Goal: Information Seeking & Learning: Learn about a topic

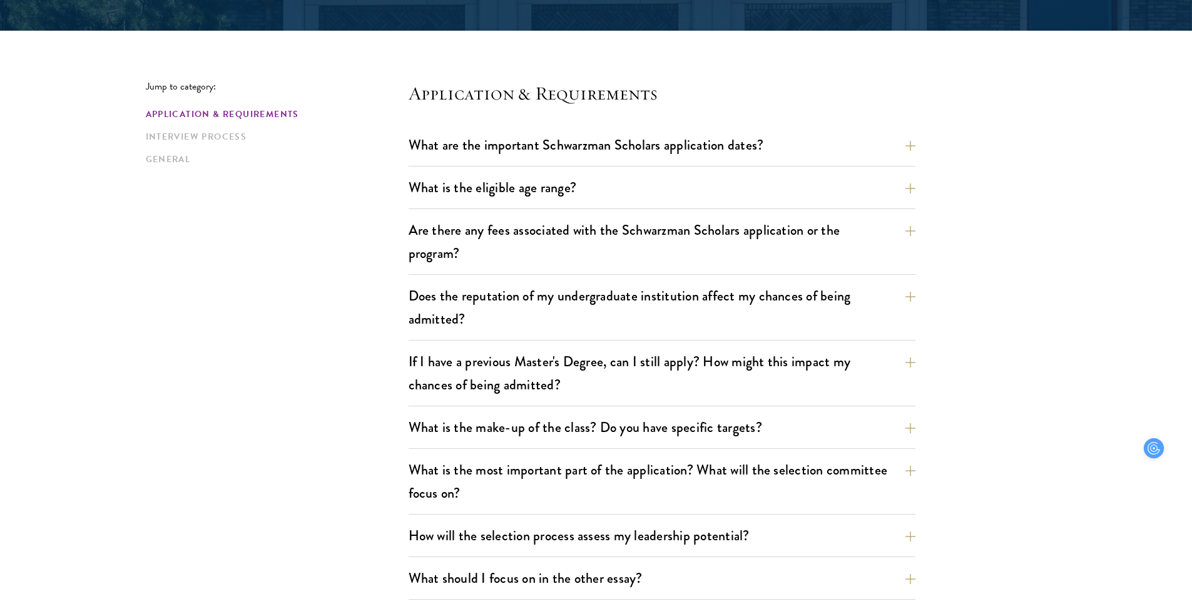
scroll to position [294, 0]
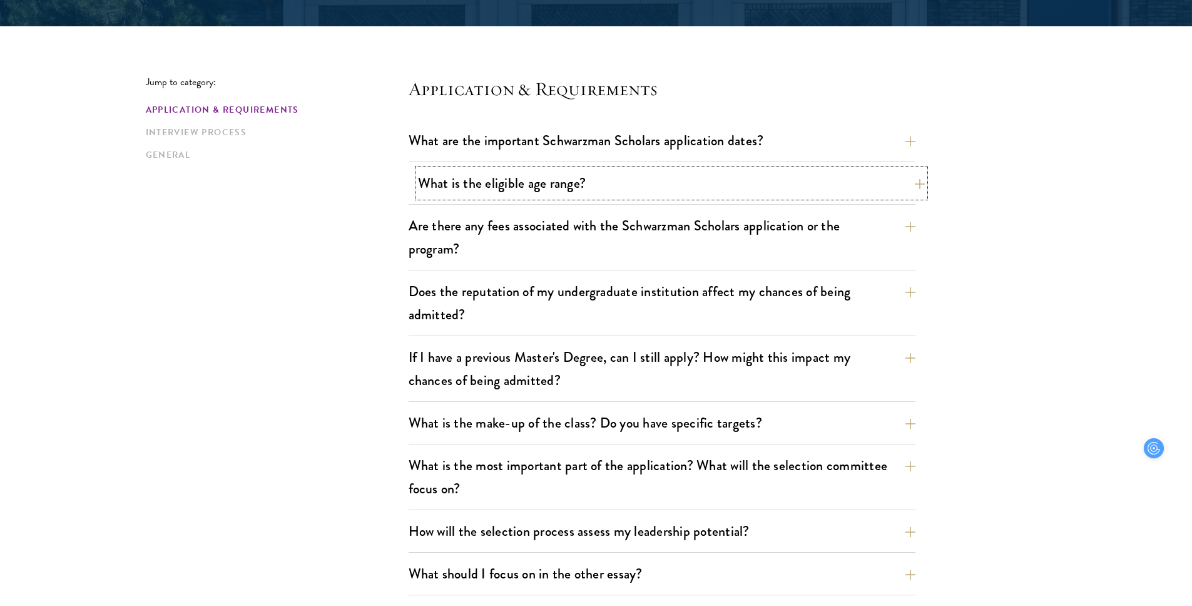
click at [499, 188] on button "What is the eligible age range?" at bounding box center [671, 183] width 507 height 28
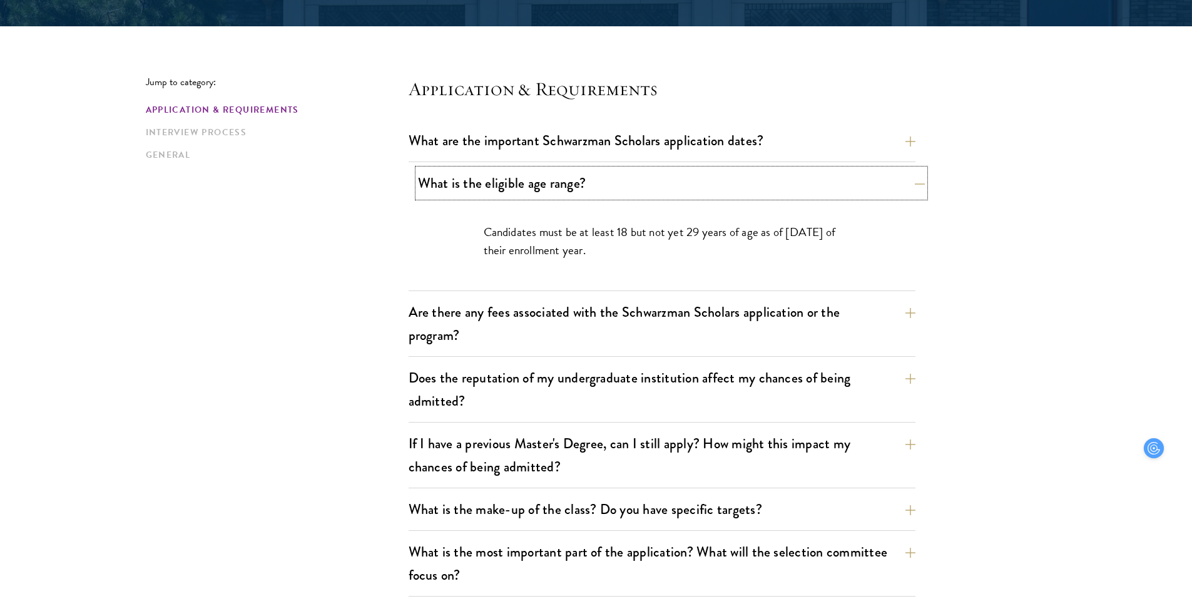
click at [517, 191] on button "What is the eligible age range?" at bounding box center [671, 183] width 507 height 28
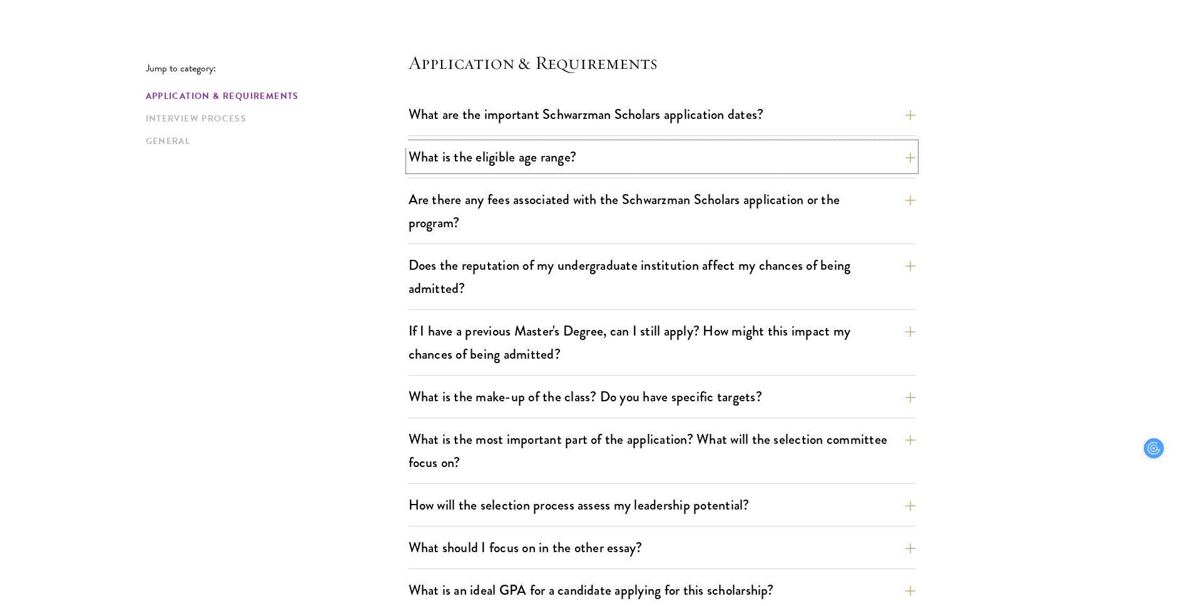
scroll to position [327, 0]
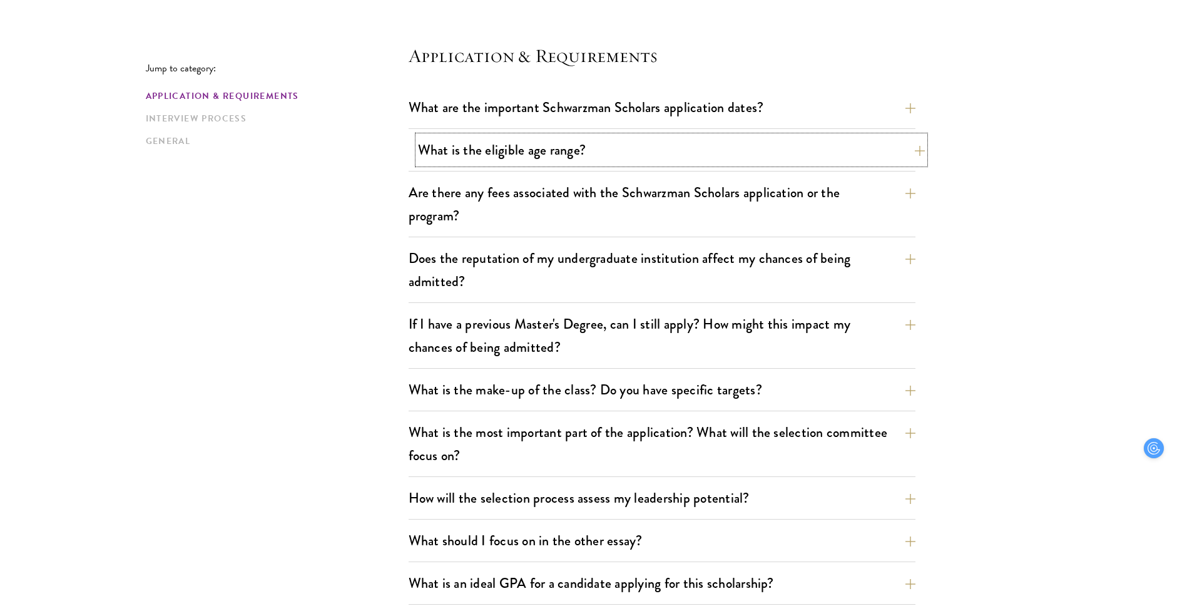
click at [570, 148] on button "What is the eligible age range?" at bounding box center [671, 150] width 507 height 28
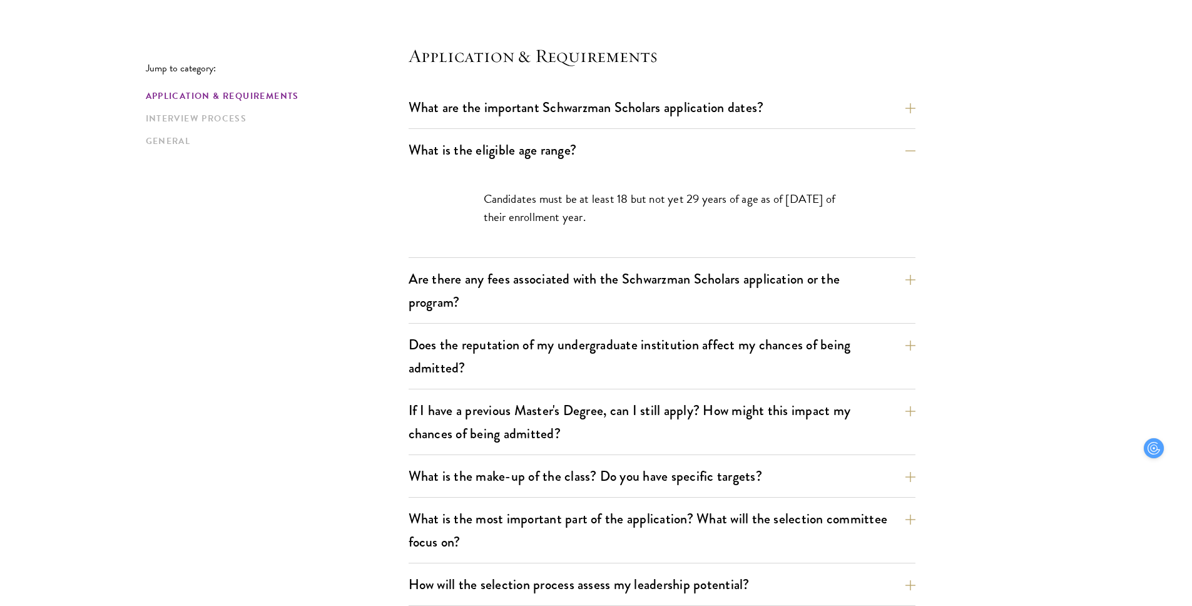
click at [662, 218] on p "Candidates must be at least 18 but not yet 29 years of age as of [DATE] of thei…" at bounding box center [662, 208] width 357 height 36
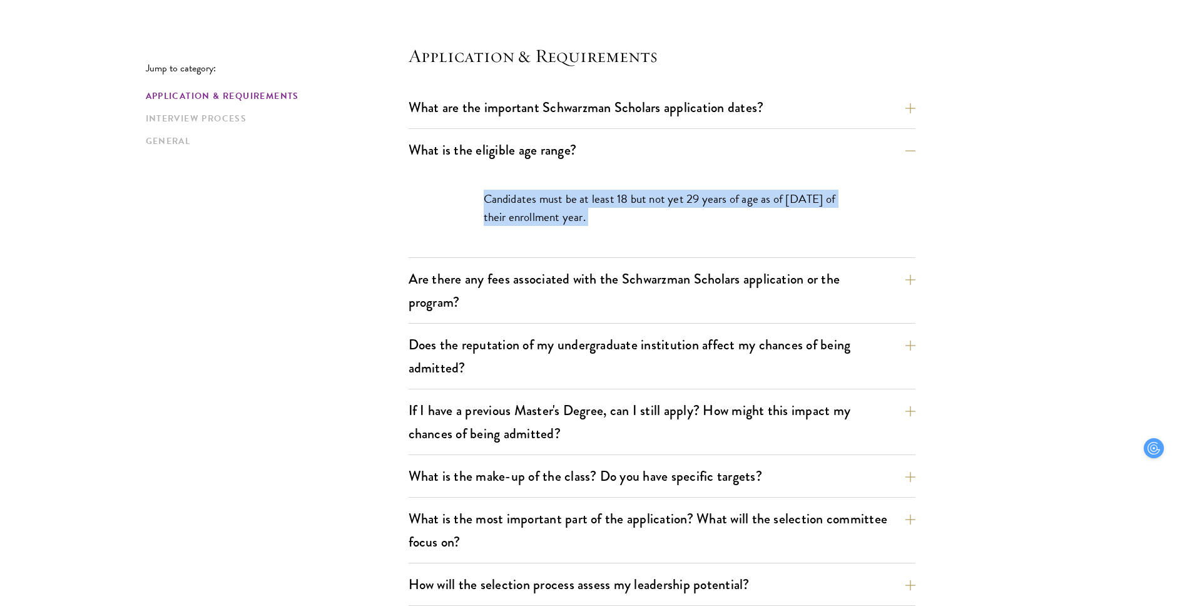
click at [657, 200] on p "Candidates must be at least 18 but not yet 29 years of age as of [DATE] of thei…" at bounding box center [662, 208] width 357 height 36
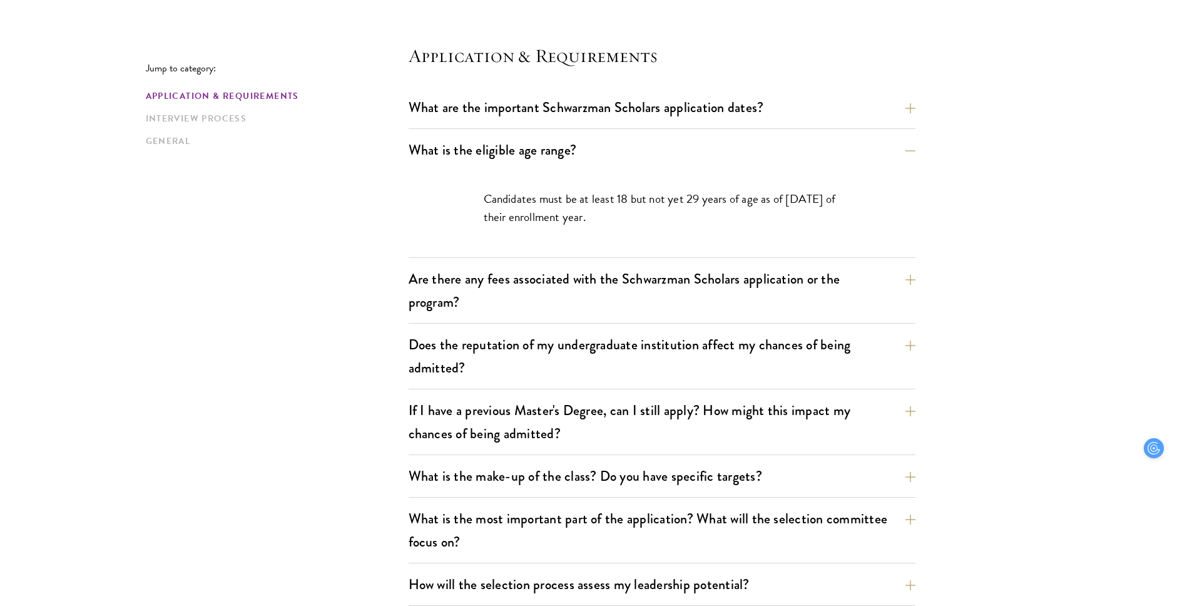
click at [657, 200] on p "Candidates must be at least 18 but not yet 29 years of age as of [DATE] of thei…" at bounding box center [662, 208] width 357 height 36
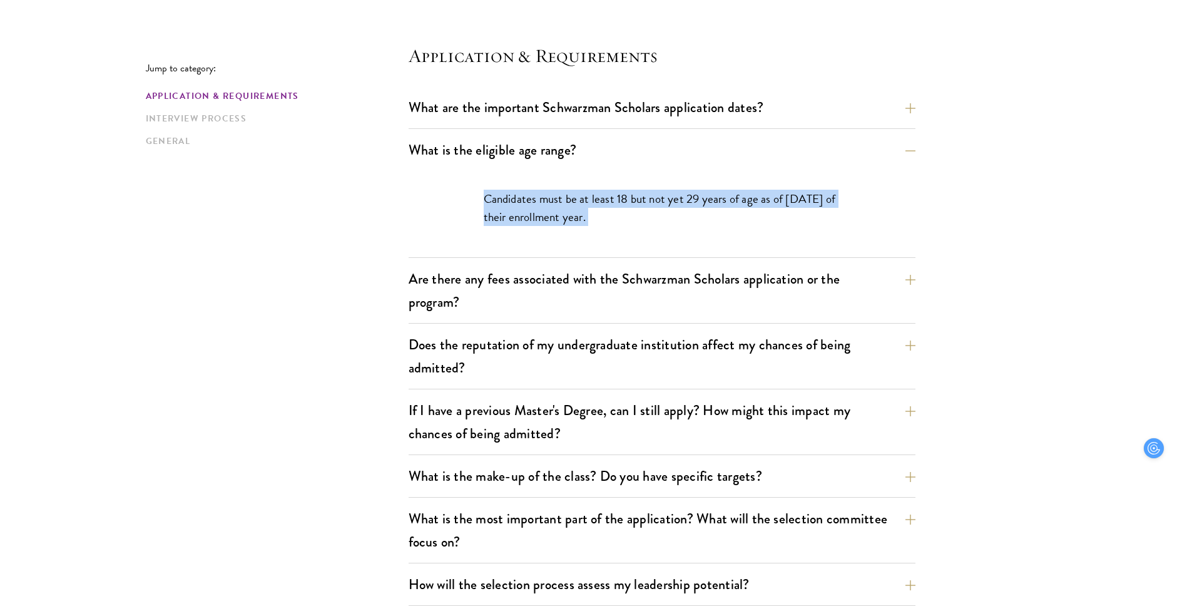
click at [667, 235] on div "Candidates must be at least 18 but not yet 29 years of age as of [DATE] of thei…" at bounding box center [662, 214] width 432 height 86
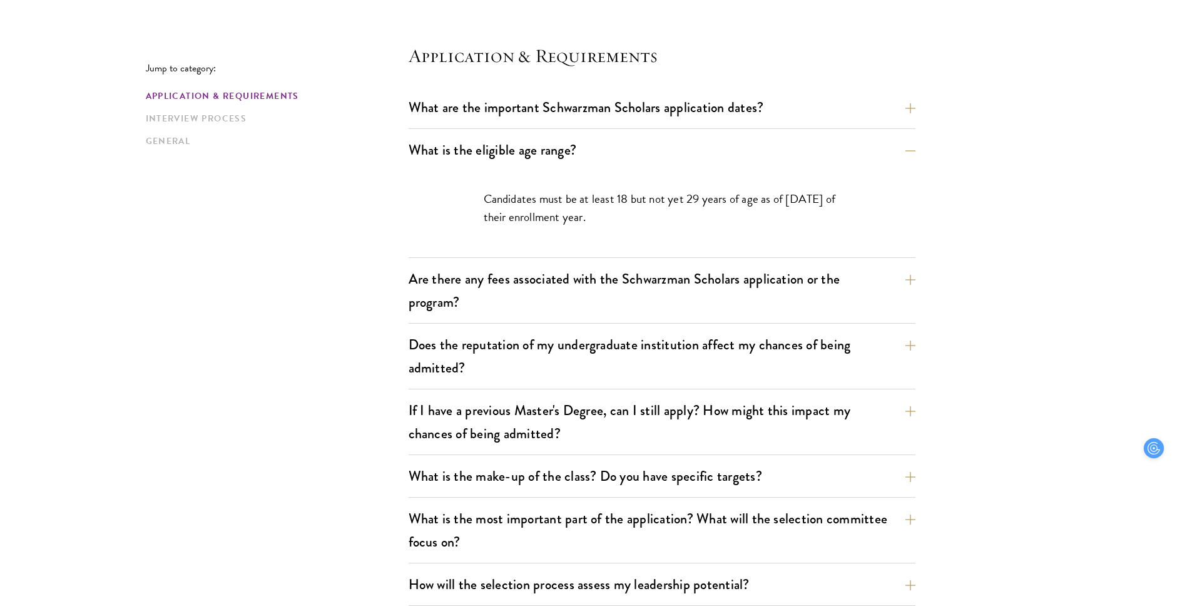
click at [667, 235] on div "Candidates must be at least 18 but not yet 29 years of age as of [DATE] of thei…" at bounding box center [662, 214] width 432 height 86
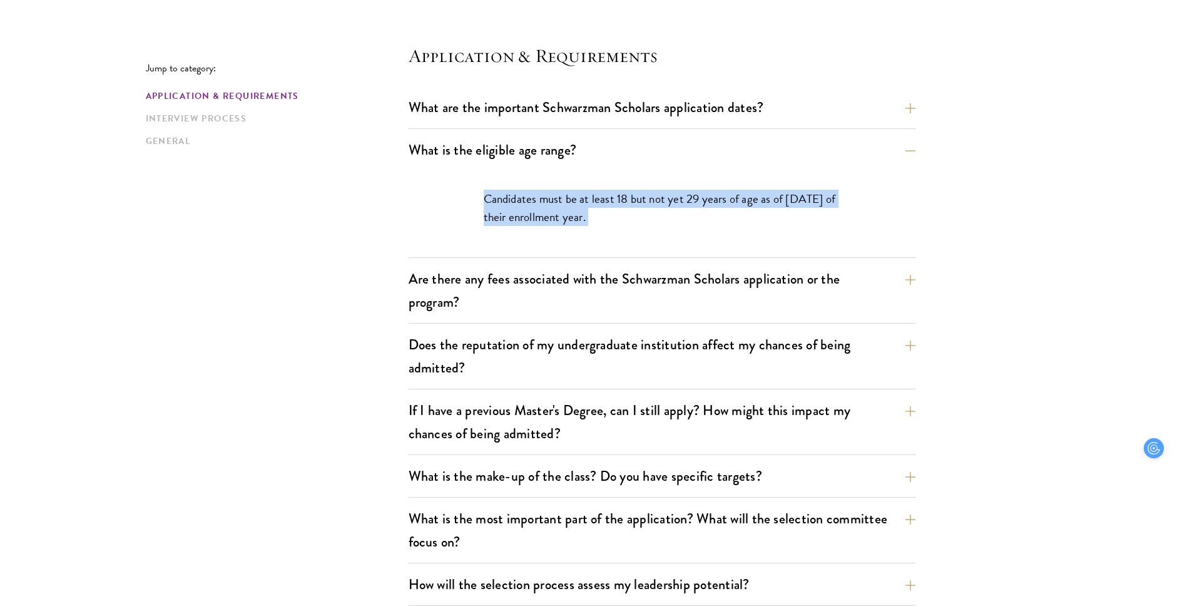
click at [664, 211] on p "Candidates must be at least 18 but not yet 29 years of age as of [DATE] of thei…" at bounding box center [662, 208] width 357 height 36
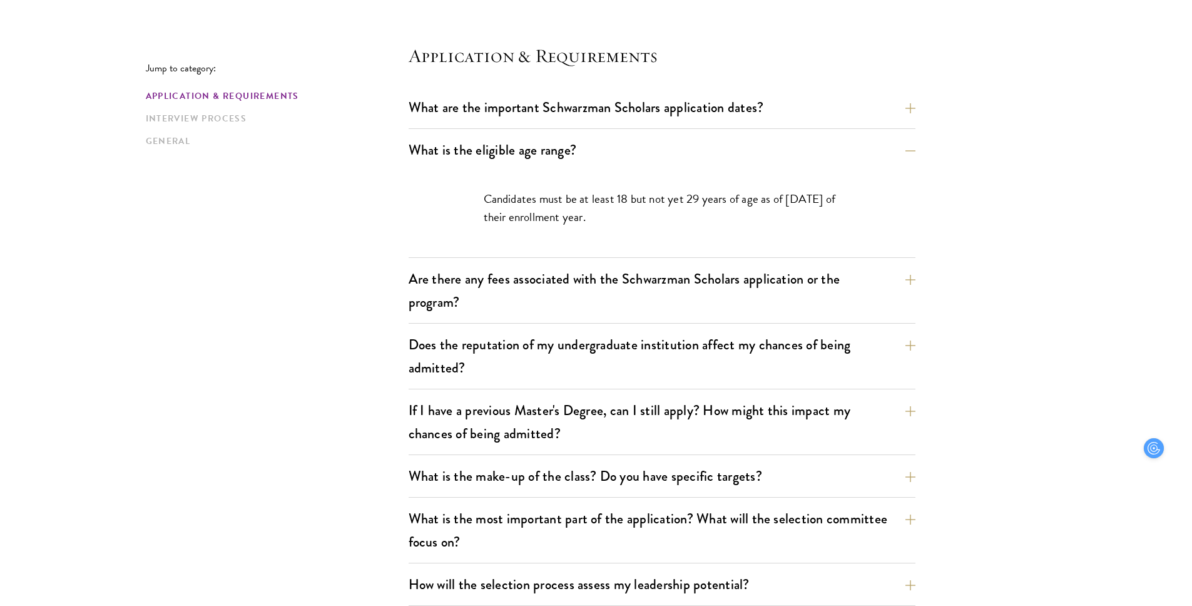
click at [664, 211] on p "Candidates must be at least 18 but not yet 29 years of age as of [DATE] of thei…" at bounding box center [662, 208] width 357 height 36
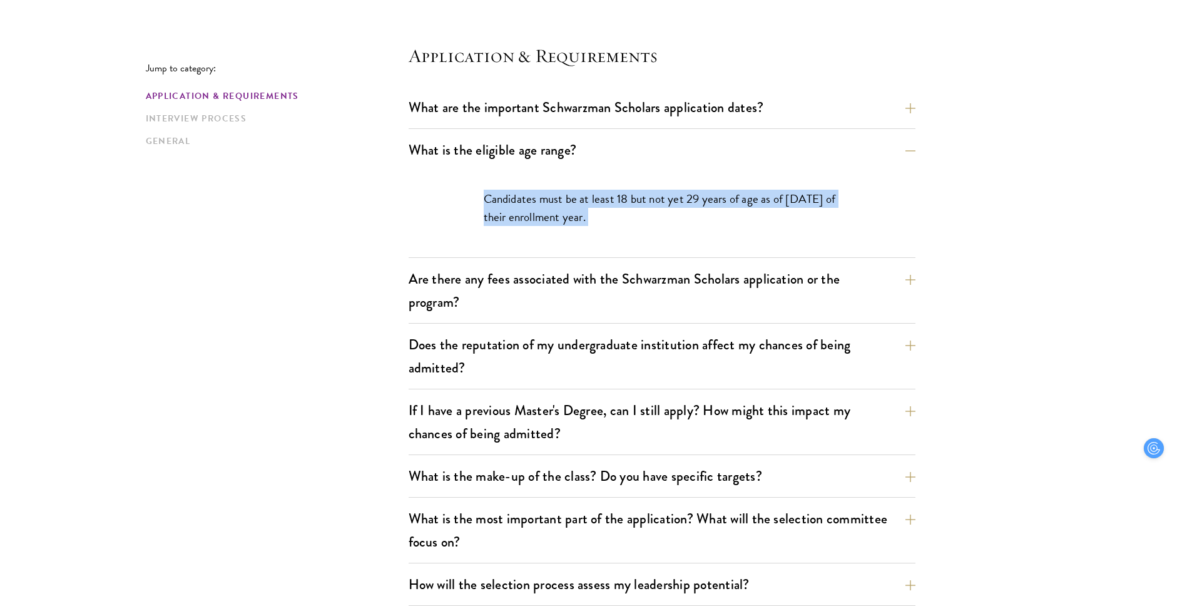
click at [660, 210] on p "Candidates must be at least 18 but not yet 29 years of age as of [DATE] of thei…" at bounding box center [662, 208] width 357 height 36
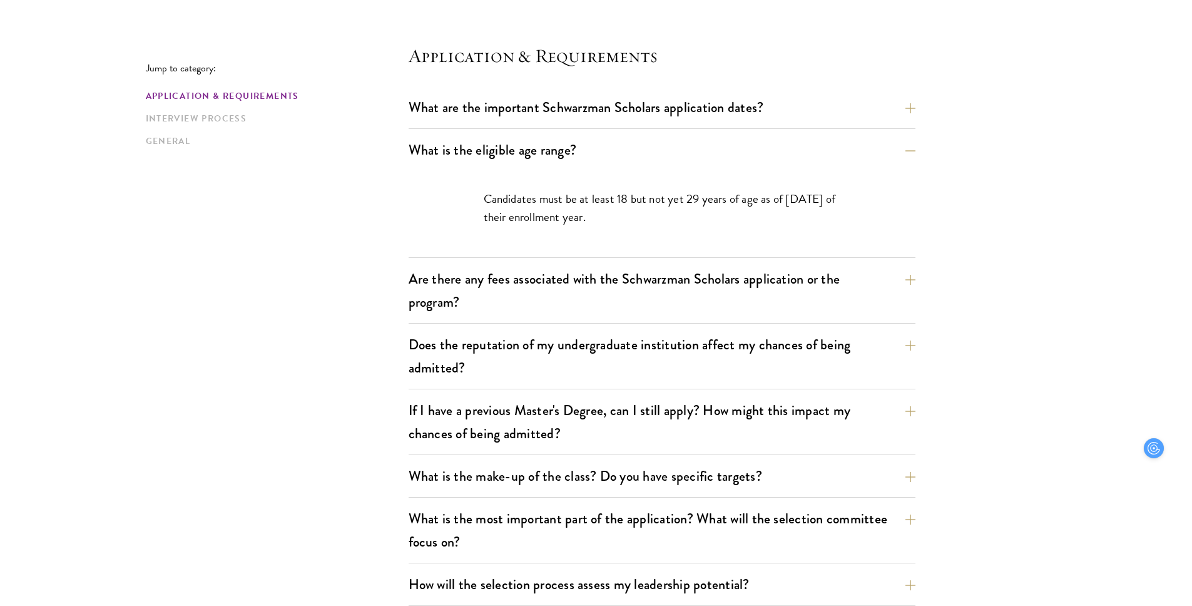
click at [660, 210] on p "Candidates must be at least 18 but not yet 29 years of age as of [DATE] of thei…" at bounding box center [662, 208] width 357 height 36
click at [792, 215] on p "Candidates must be at least 18 but not yet 29 years of age as of [DATE] of thei…" at bounding box center [662, 208] width 357 height 36
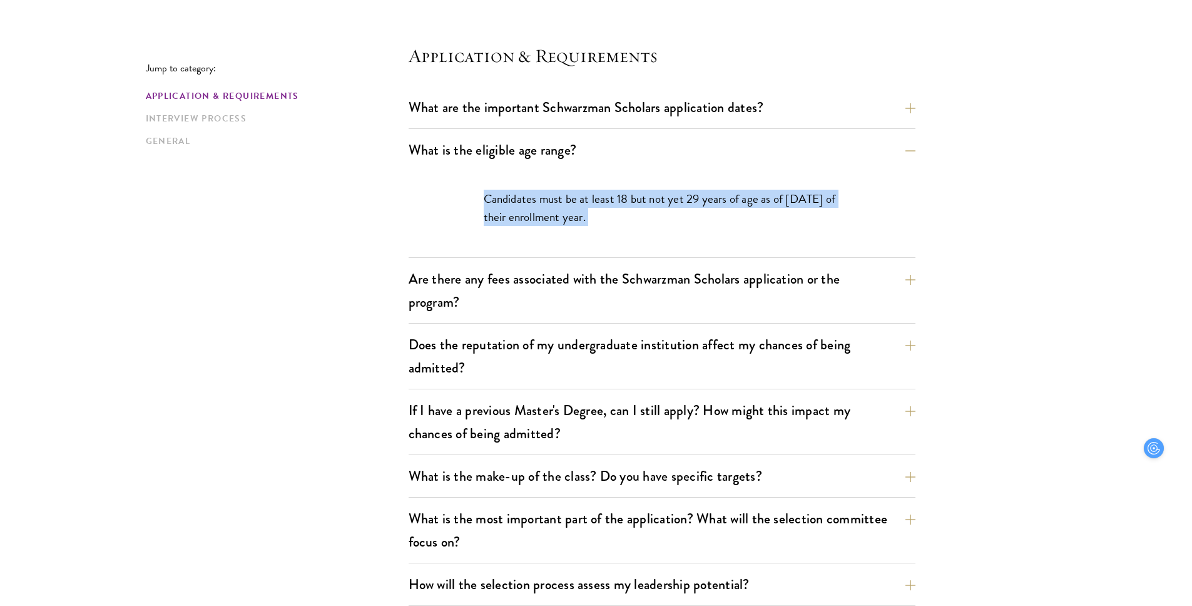
click at [792, 215] on p "Candidates must be at least 18 but not yet 29 years of age as of [DATE] of thei…" at bounding box center [662, 208] width 357 height 36
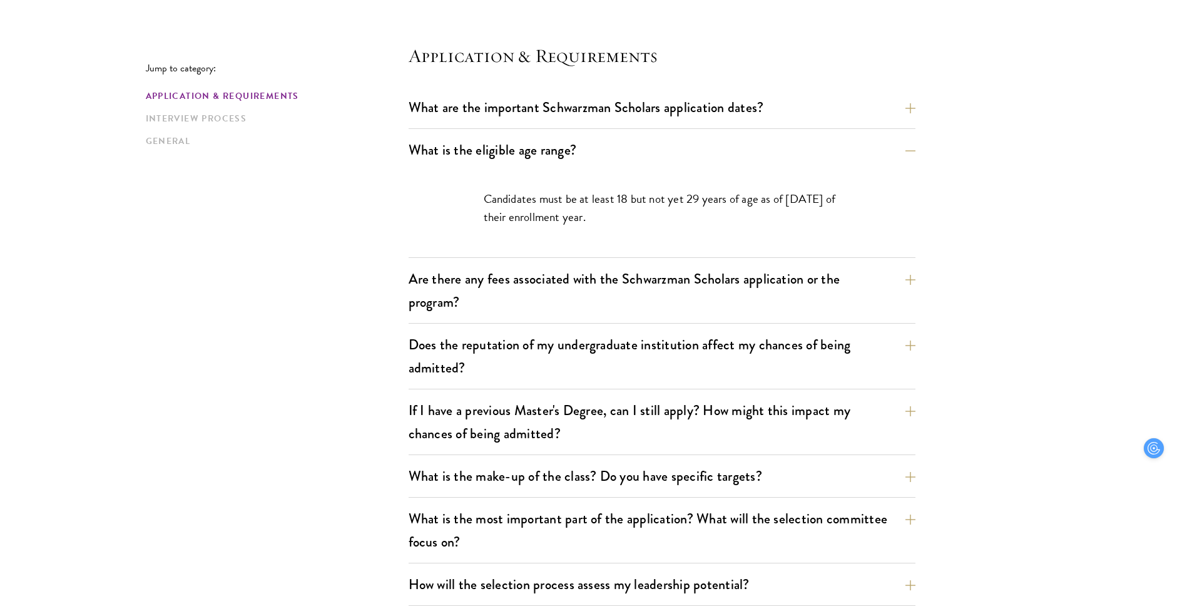
click at [748, 210] on p "Candidates must be at least 18 but not yet 29 years of age as of [DATE] of thei…" at bounding box center [662, 208] width 357 height 36
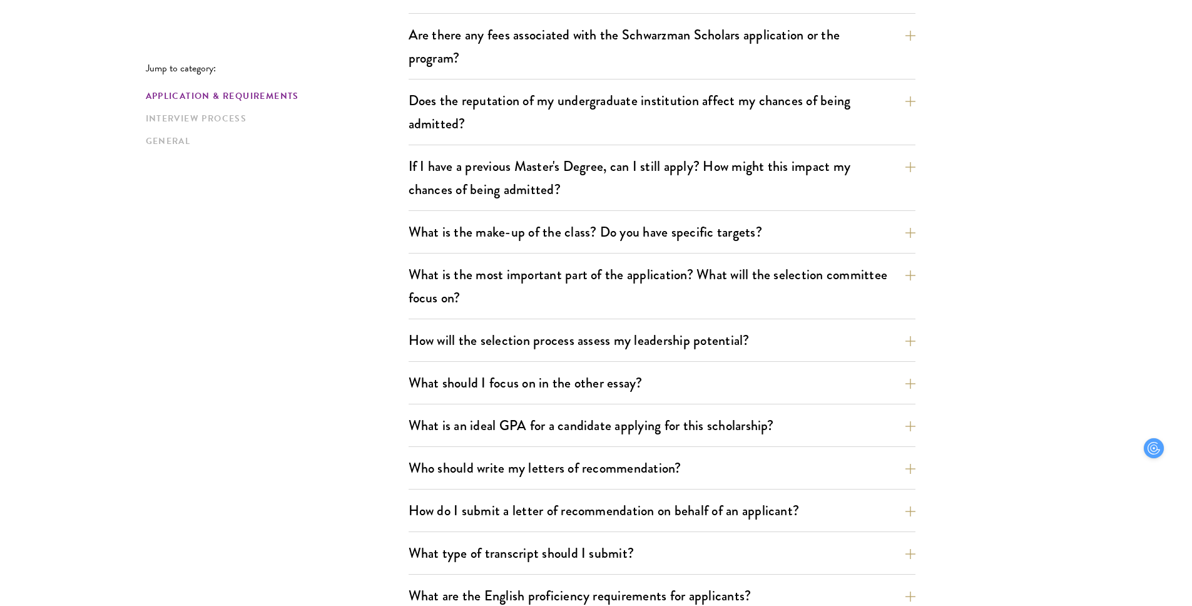
scroll to position [572, 0]
click at [689, 56] on button "Are there any fees associated with the Schwarzman Scholars application or the p…" at bounding box center [671, 44] width 507 height 51
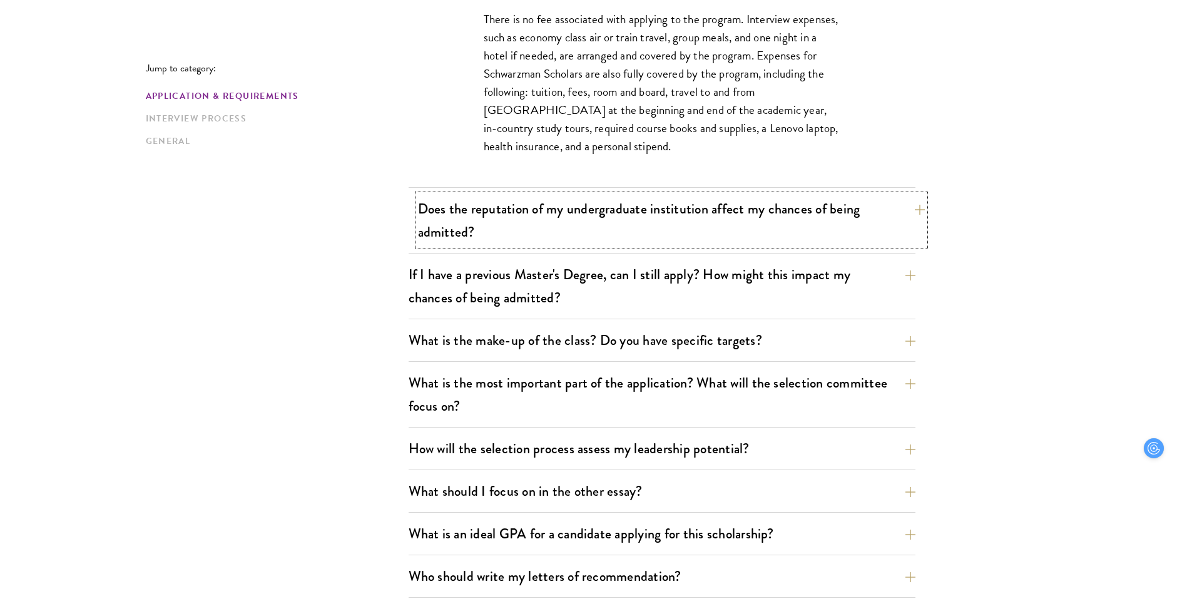
click at [707, 240] on button "Does the reputation of my undergraduate institution affect my chances of being …" at bounding box center [671, 220] width 507 height 51
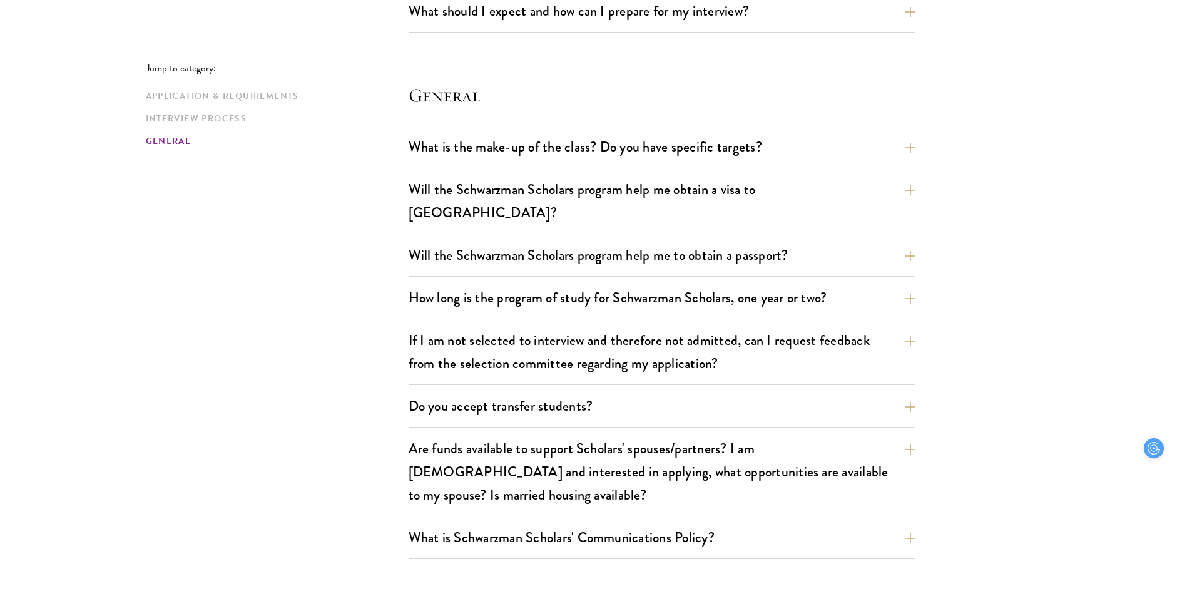
scroll to position [1894, 0]
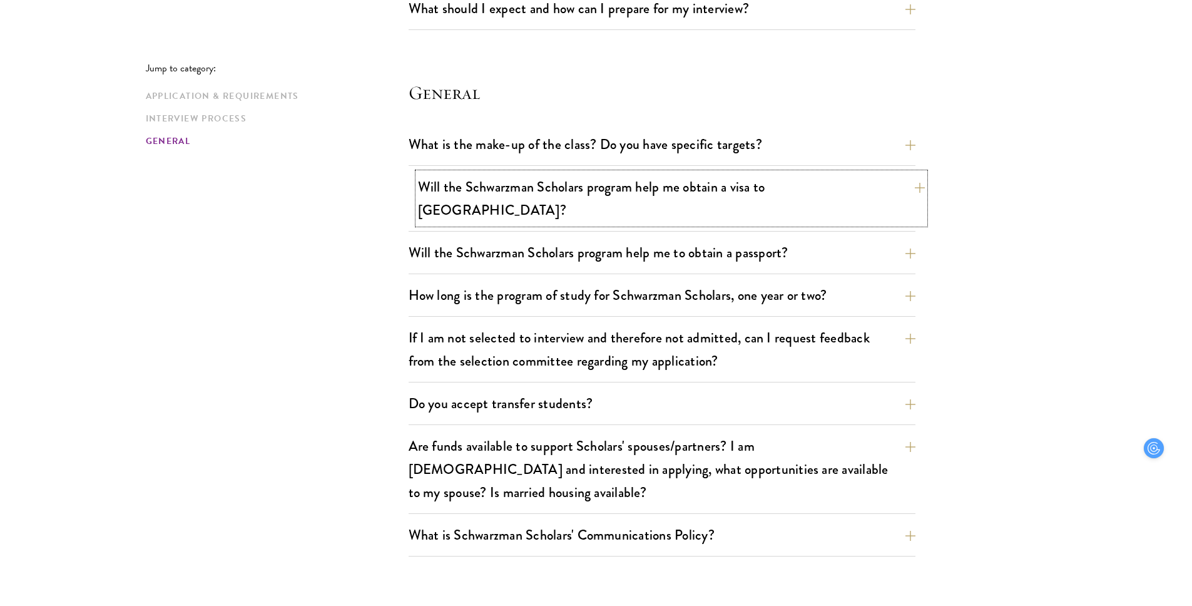
click at [725, 195] on button "Will the Schwarzman Scholars program help me obtain a visa to [GEOGRAPHIC_DATA]?" at bounding box center [671, 198] width 507 height 51
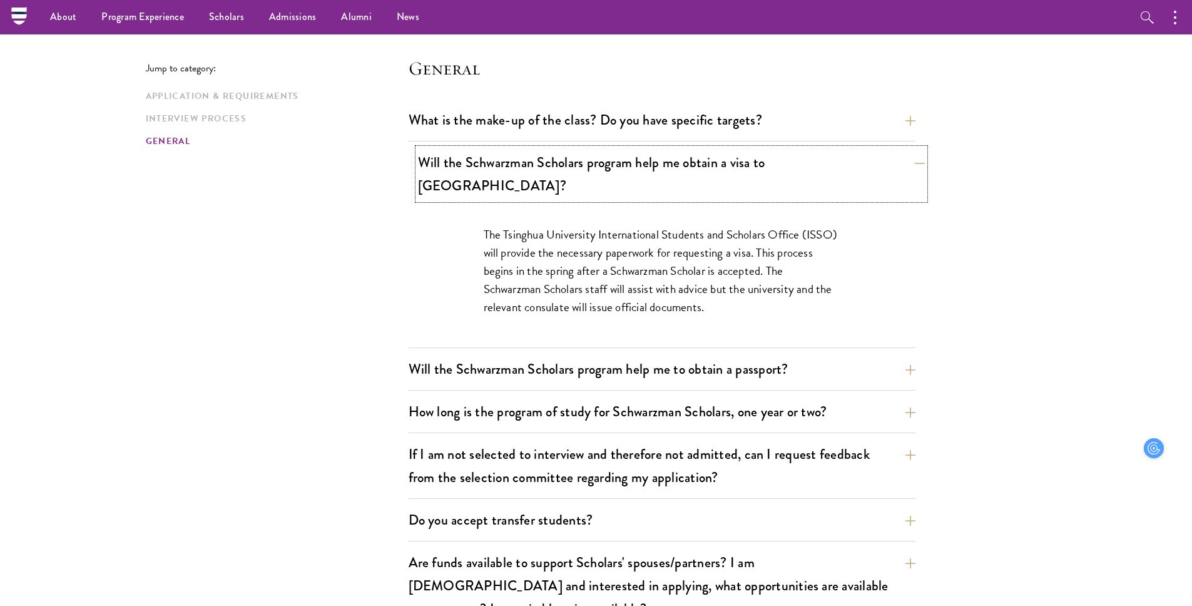
scroll to position [1772, 0]
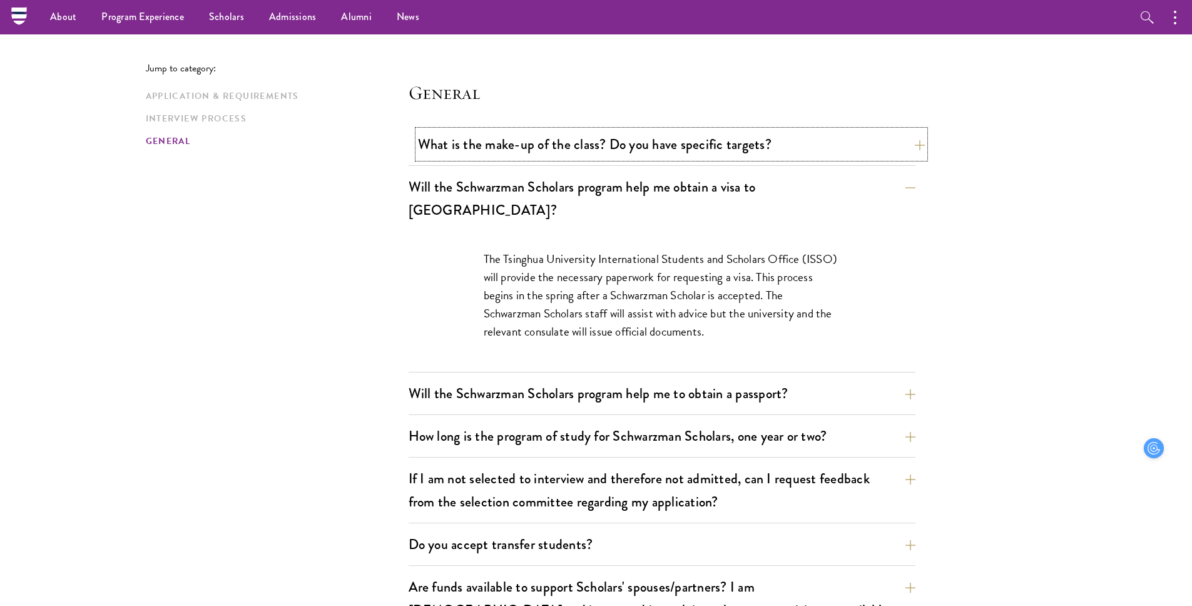
click at [713, 136] on button "What is the make-up of the class? Do you have specific targets?" at bounding box center [671, 144] width 507 height 28
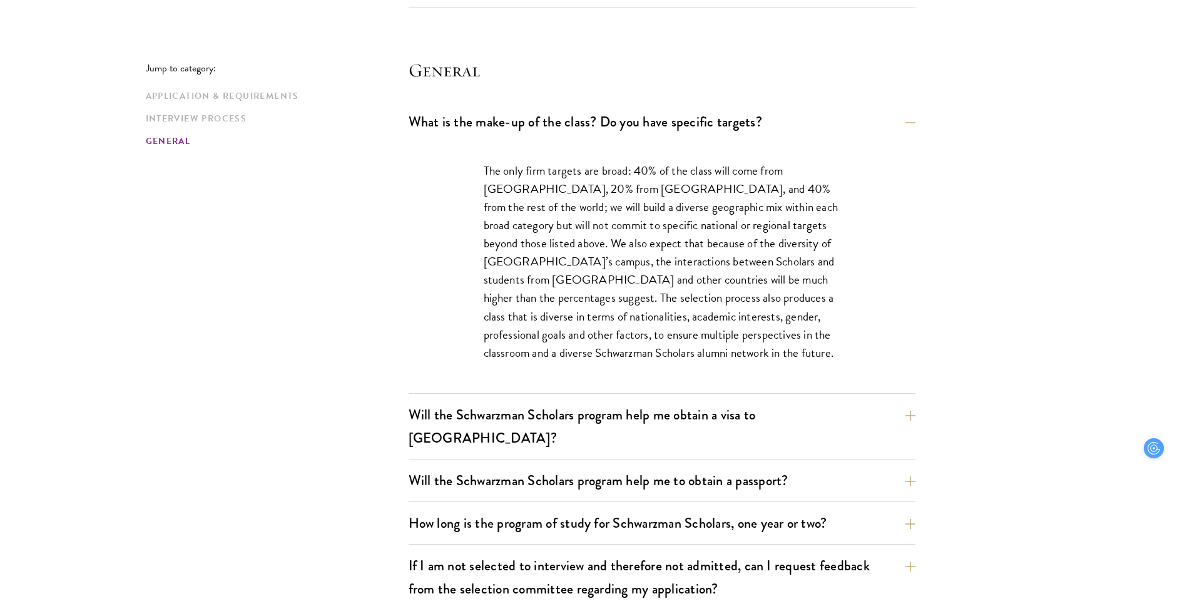
click at [751, 299] on p "The only firm targets are broad: 40% of the class will come from [GEOGRAPHIC_DA…" at bounding box center [662, 261] width 357 height 200
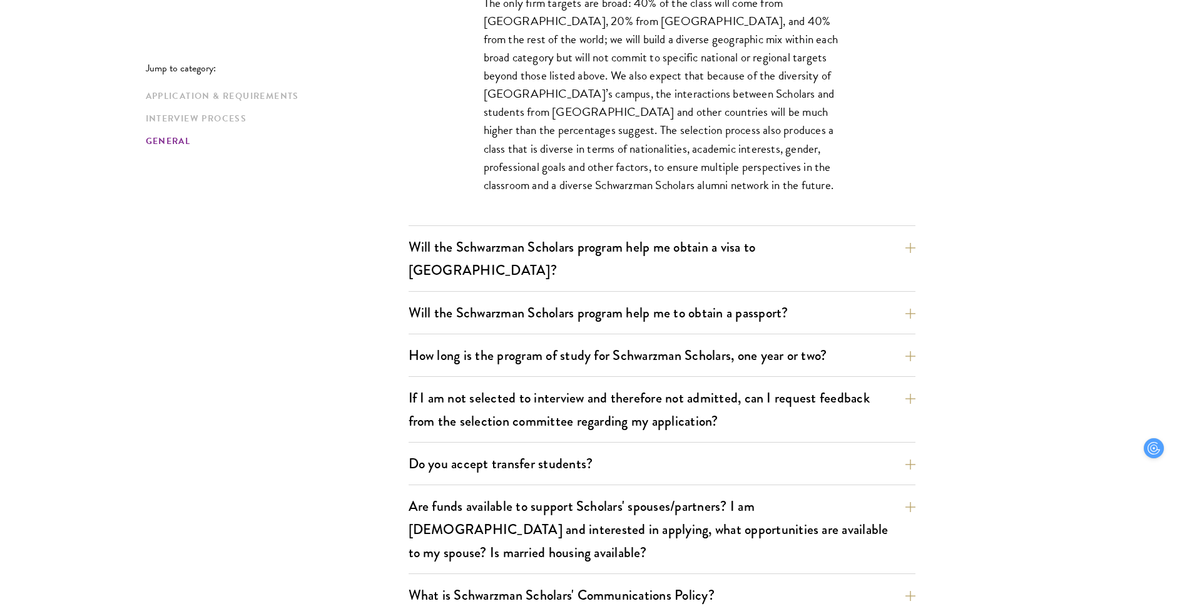
scroll to position [1965, 0]
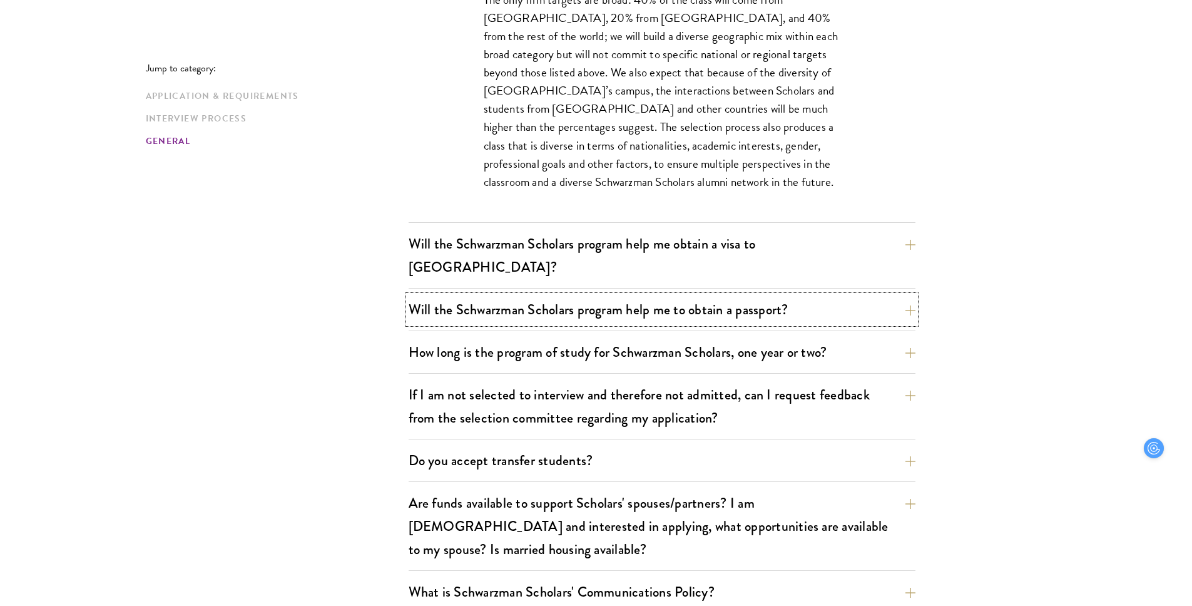
click at [751, 299] on button "Will the Schwarzman Scholars program help me to obtain a passport?" at bounding box center [662, 309] width 507 height 28
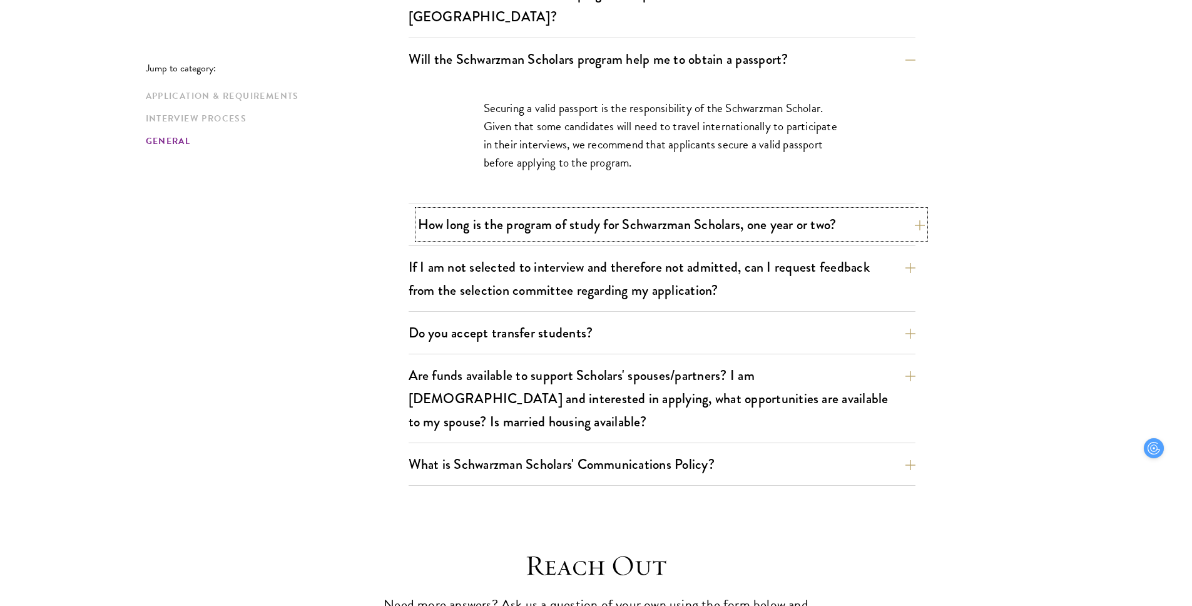
click at [718, 210] on button "How long is the program of study for Schwarzman Scholars, one year or two?" at bounding box center [671, 224] width 507 height 28
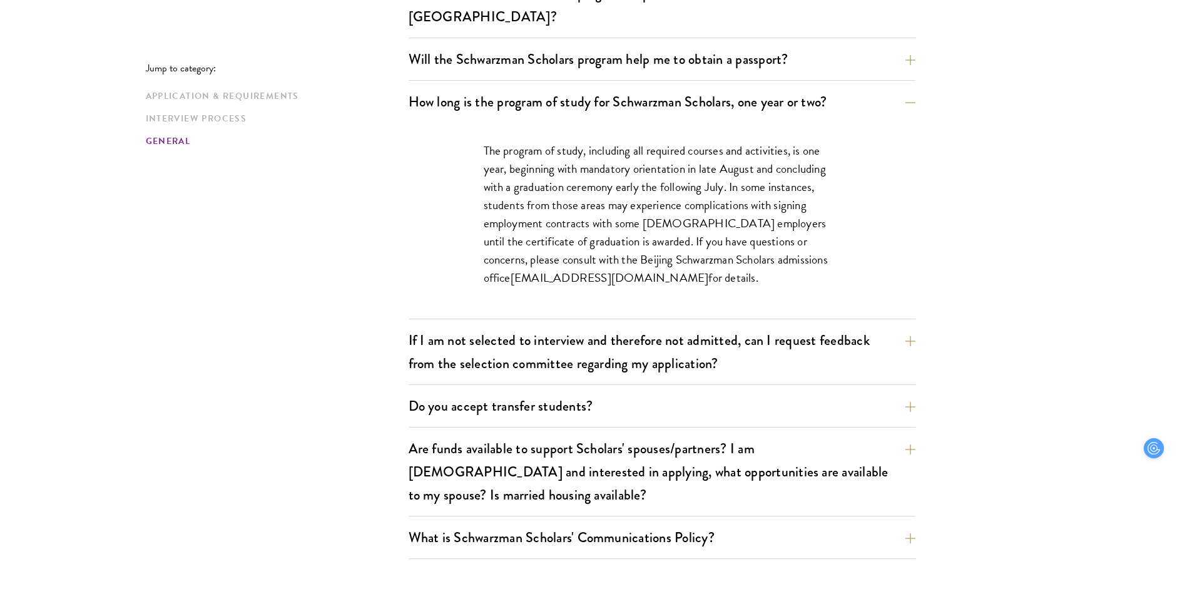
click at [718, 361] on div "If I am not selected to interview and therefore not admitted, can I request fee…" at bounding box center [662, 355] width 507 height 59
click at [710, 339] on button "If I am not selected to interview and therefore not admitted, can I request fee…" at bounding box center [671, 351] width 507 height 51
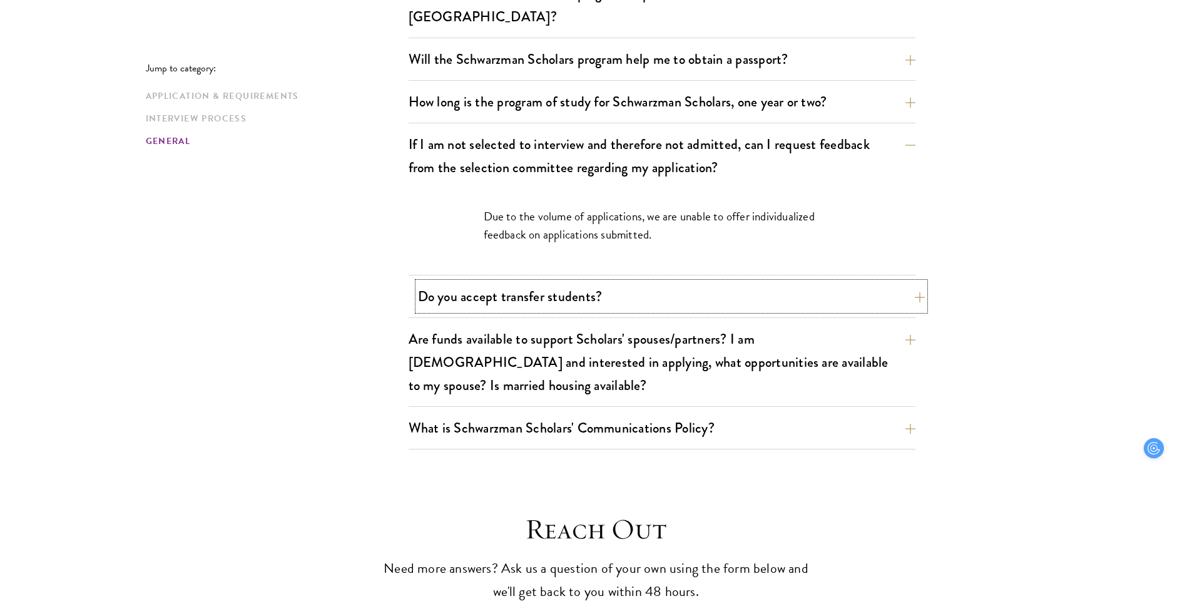
click at [689, 282] on button "Do you accept transfer students?" at bounding box center [671, 296] width 507 height 28
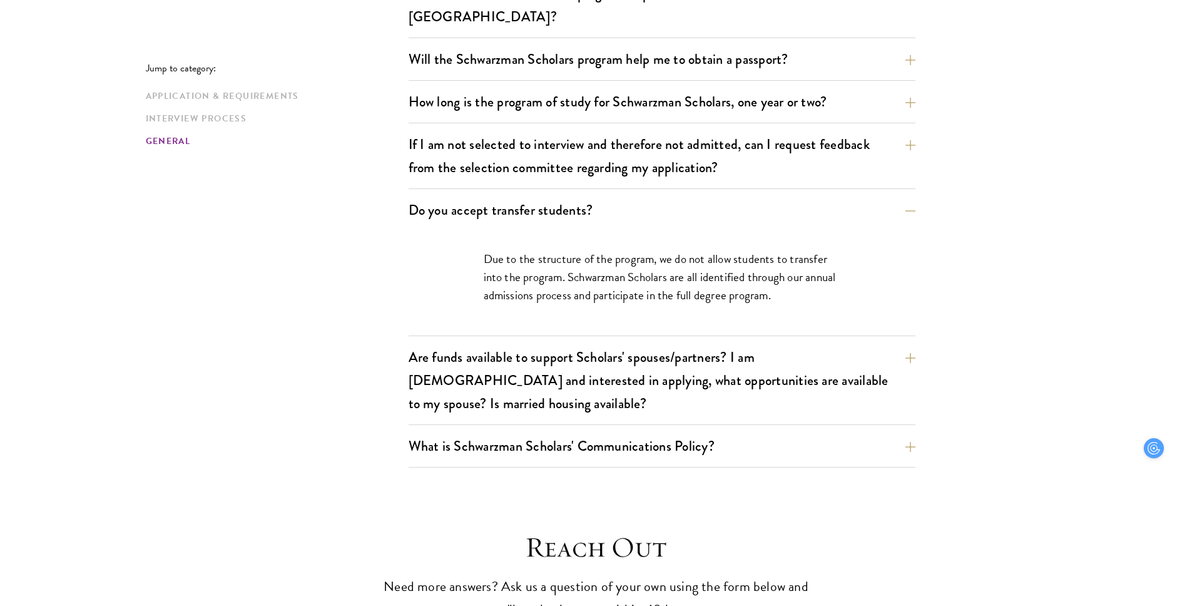
click at [706, 167] on div "What is the make-up of the class? Do you have specific targets? The only firm t…" at bounding box center [662, 202] width 507 height 530
click at [706, 145] on button "If I am not selected to interview and therefore not admitted, can I request fee…" at bounding box center [671, 155] width 507 height 51
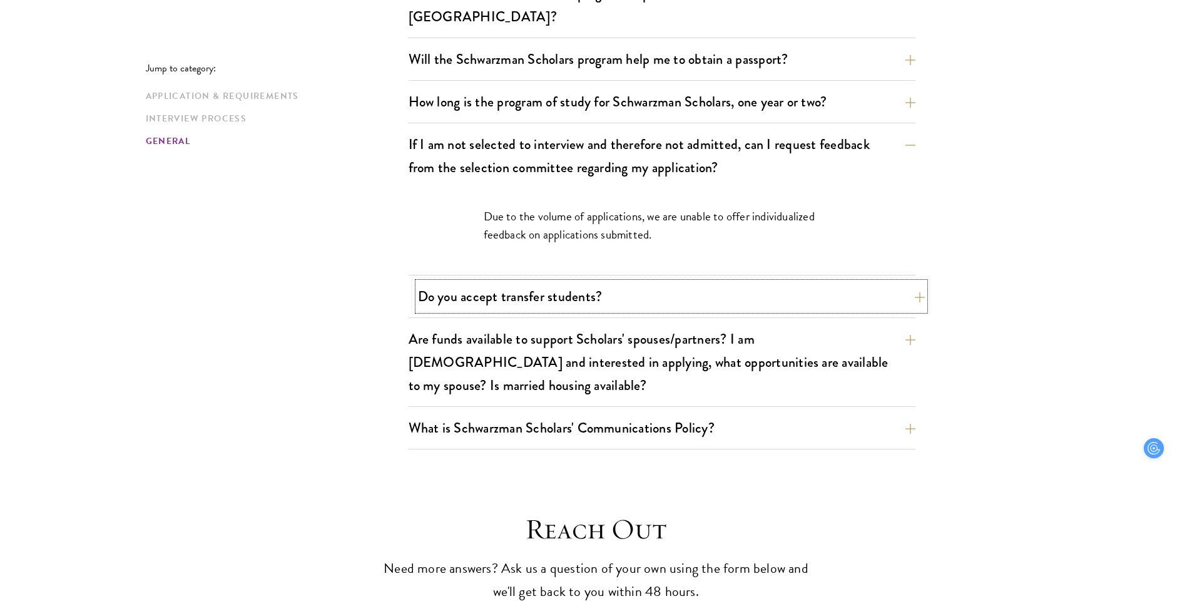
click at [717, 282] on button "Do you accept transfer students?" at bounding box center [671, 296] width 507 height 28
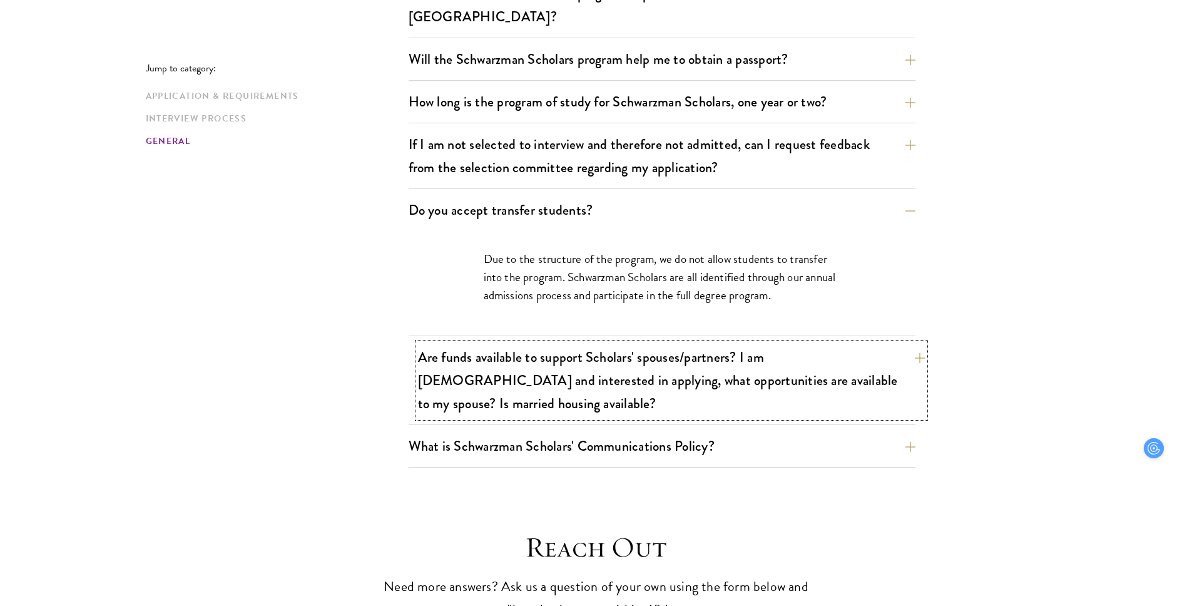
click at [691, 343] on button "Are funds available to support Scholars' spouses/partners? I am [DEMOGRAPHIC_DA…" at bounding box center [671, 380] width 507 height 74
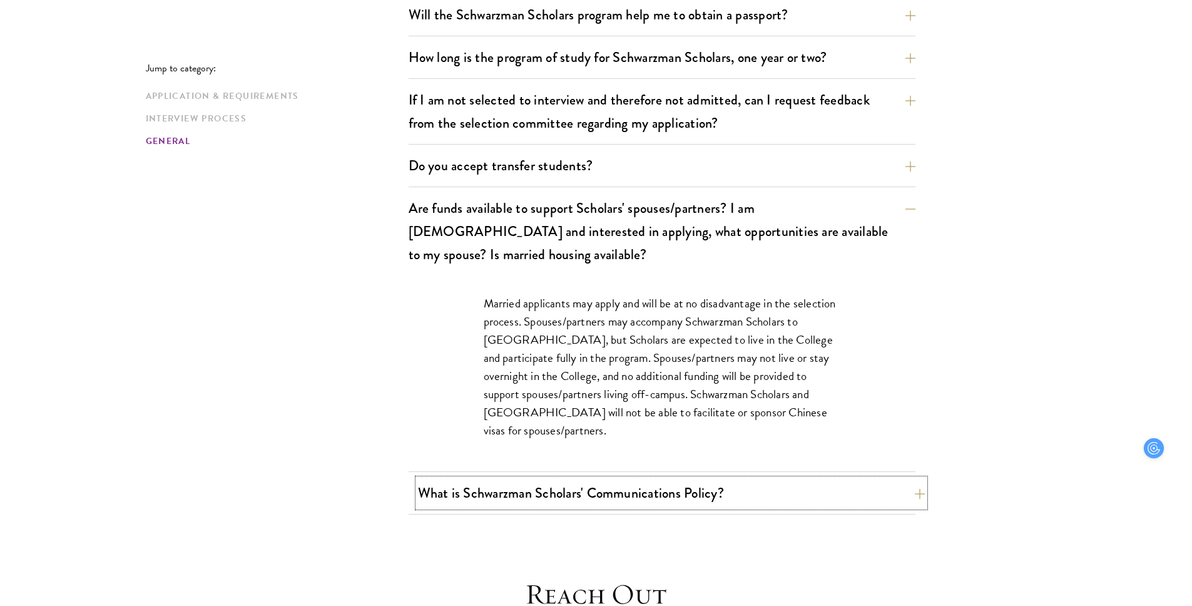
click at [682, 479] on button "What is Schwarzman Scholars' Communications Policy?" at bounding box center [671, 493] width 507 height 28
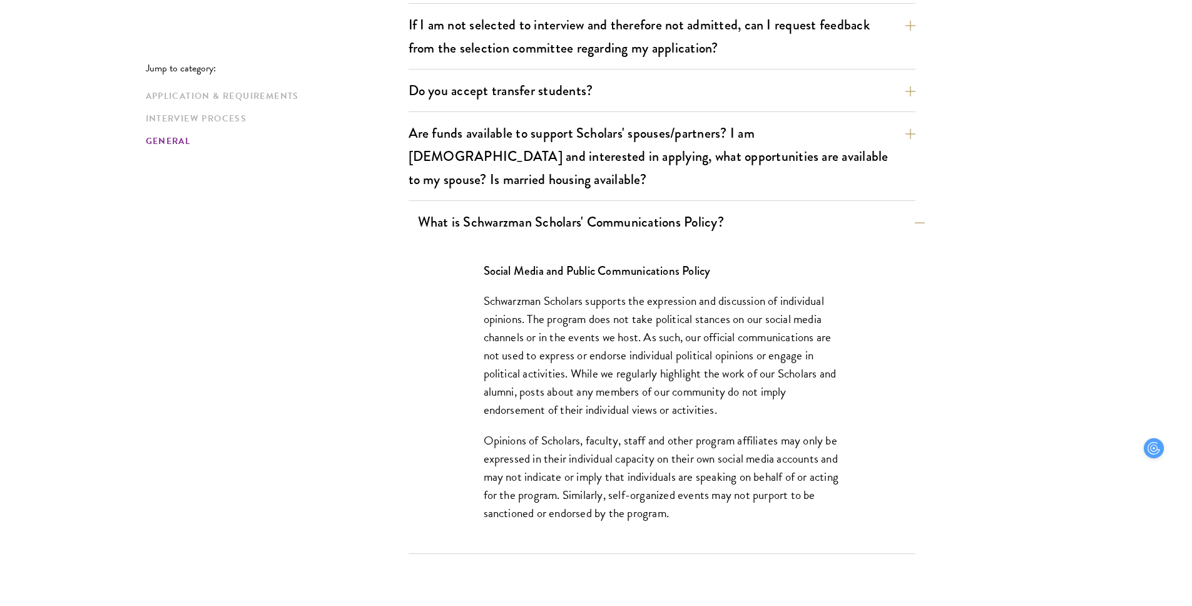
click at [682, 448] on p "Opinions of Scholars, faculty, staff and other program affiliates may only be e…" at bounding box center [662, 476] width 357 height 91
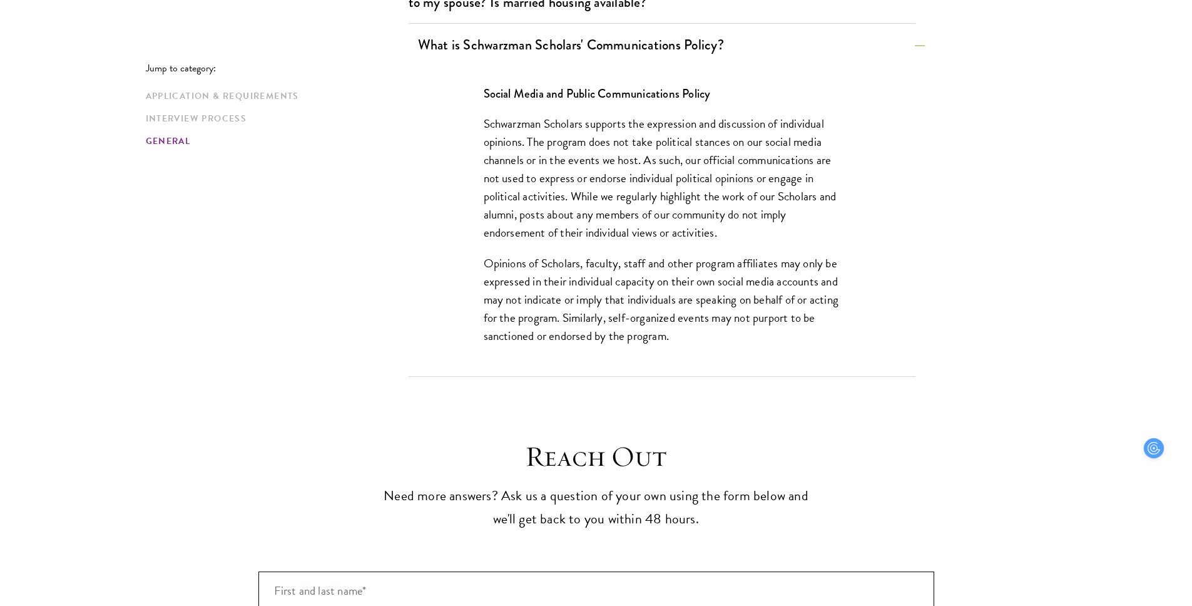
scroll to position [2262, 0]
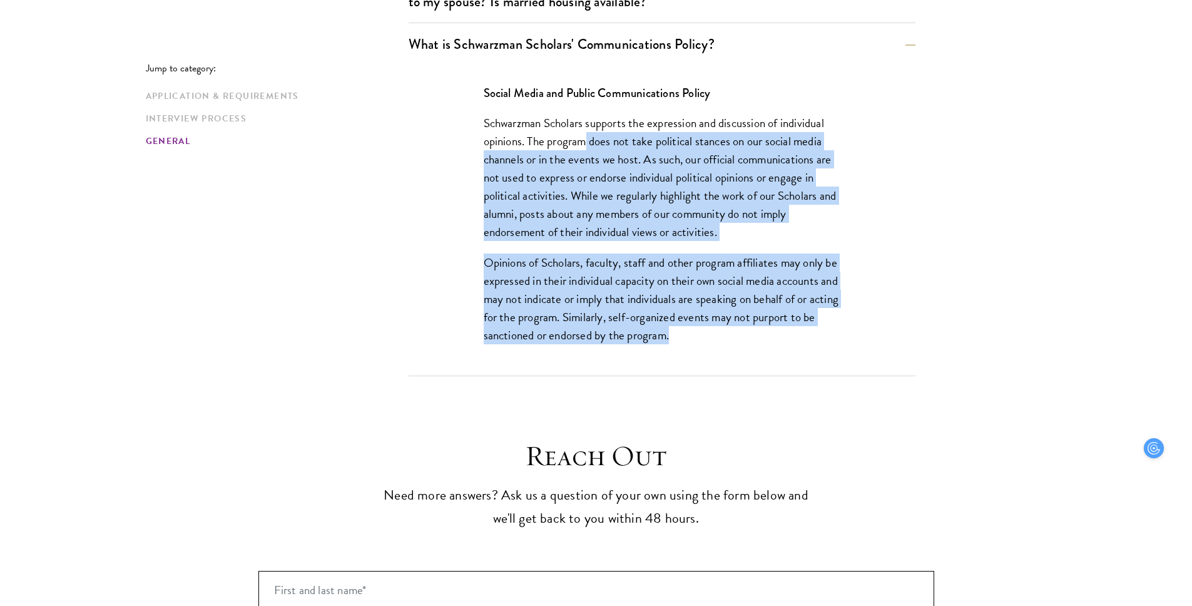
drag, startPoint x: 584, startPoint y: 94, endPoint x: 695, endPoint y: 297, distance: 230.7
click at [695, 296] on div "Social Media and Public Communications Policy Schwarzman Scholars supports the …" at bounding box center [662, 220] width 432 height 310
click at [695, 297] on p "Opinions of Scholars, faculty, staff and other program affiliates may only be e…" at bounding box center [662, 298] width 357 height 91
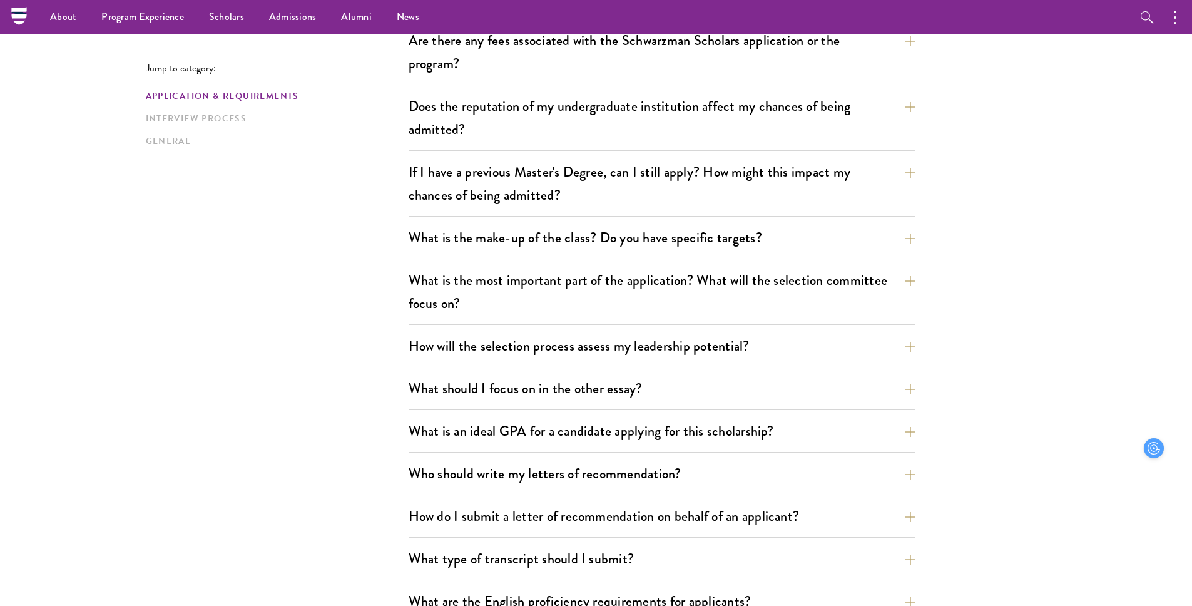
scroll to position [0, 0]
